Goal: Information Seeking & Learning: Learn about a topic

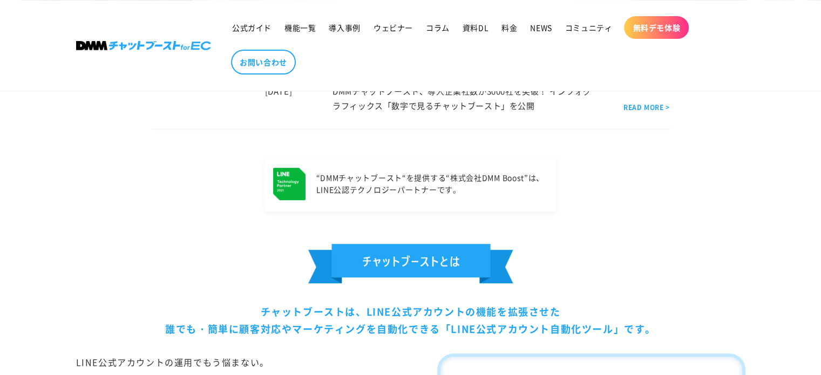
scroll to position [648, 0]
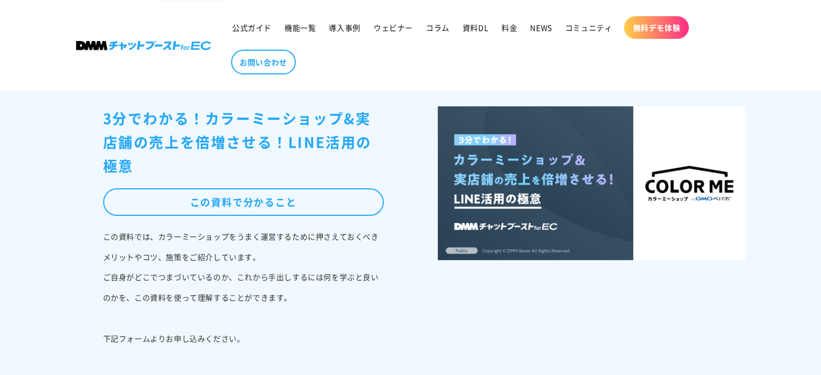
scroll to position [108, 0]
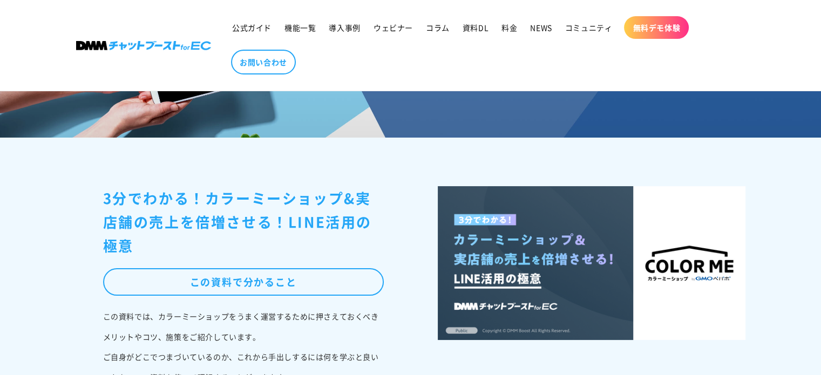
click at [574, 249] on img at bounding box center [592, 263] width 308 height 154
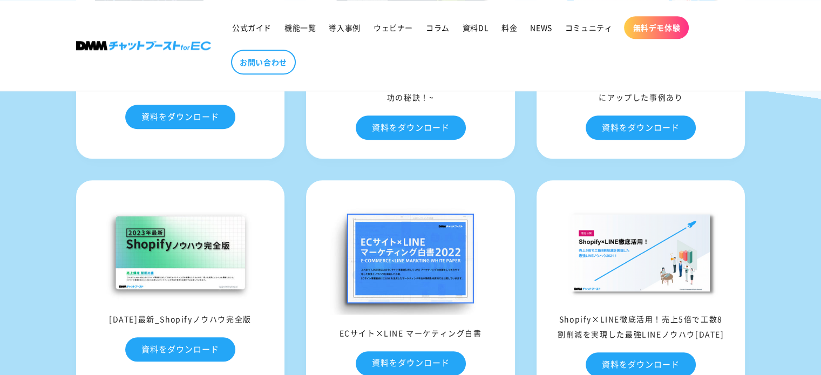
scroll to position [918, 0]
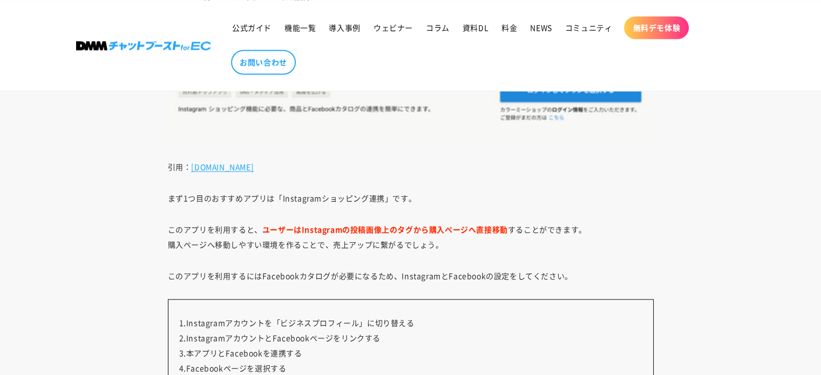
scroll to position [1998, 0]
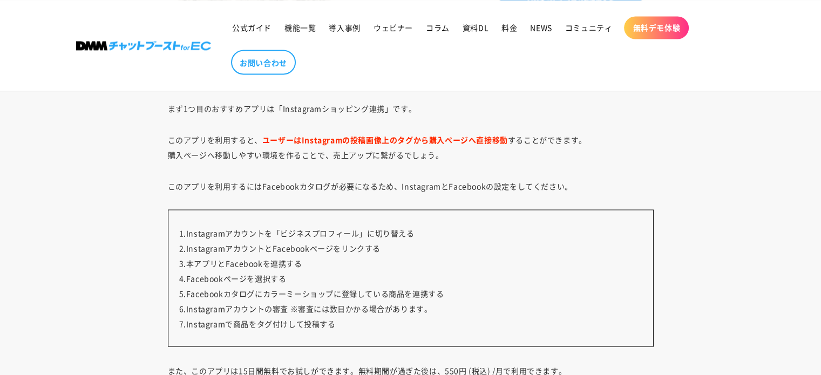
click at [407, 146] on p "このアプリを利用すると、 ユーザーはInstagramの投稿画像上のタグから購入ページへ直接移動 することができます。 購入ページへ移動しやすい環境を作ること…" at bounding box center [411, 147] width 486 height 30
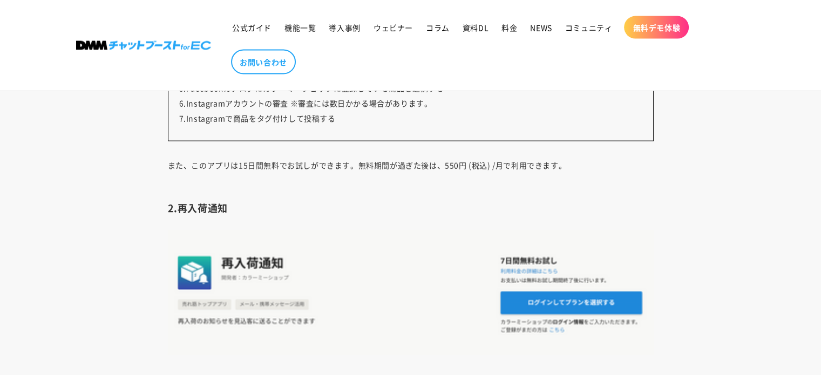
scroll to position [2106, 0]
